Goal: Task Accomplishment & Management: Use online tool/utility

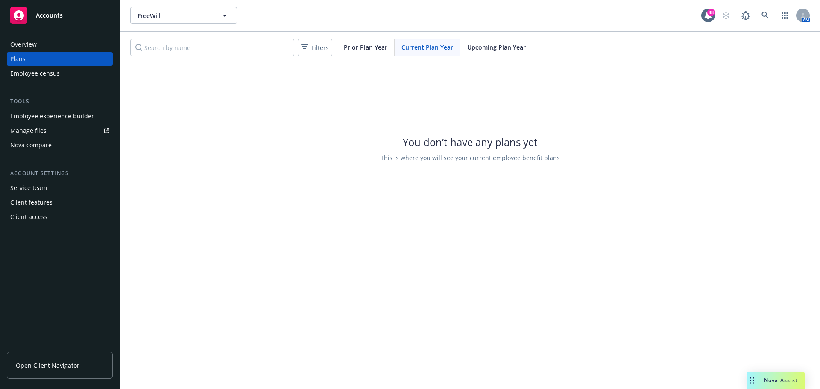
click at [397, 13] on div "FreeWill FreeWill FreeWill Type Commercial" at bounding box center [415, 15] width 571 height 17
